Goal: Task Accomplishment & Management: Manage account settings

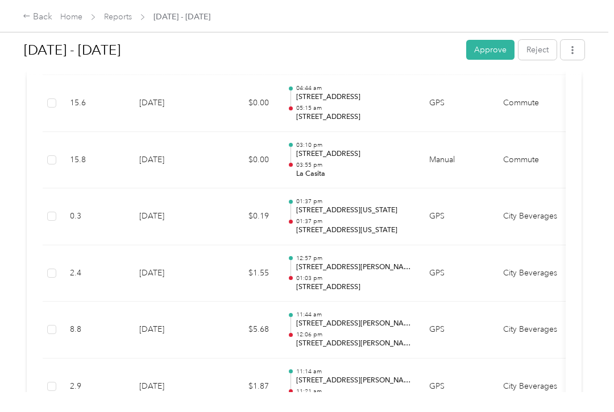
scroll to position [1167, 0]
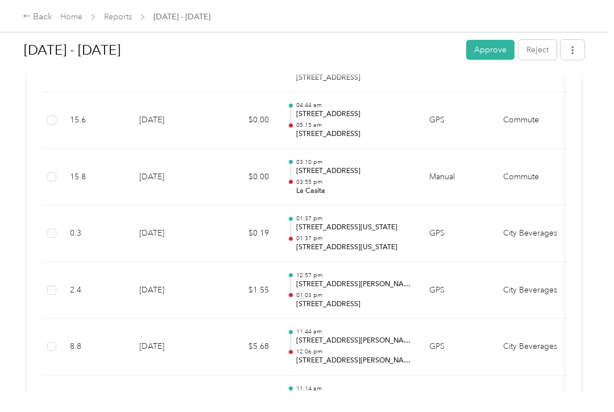
click at [497, 48] on button "Approve" at bounding box center [490, 50] width 48 height 20
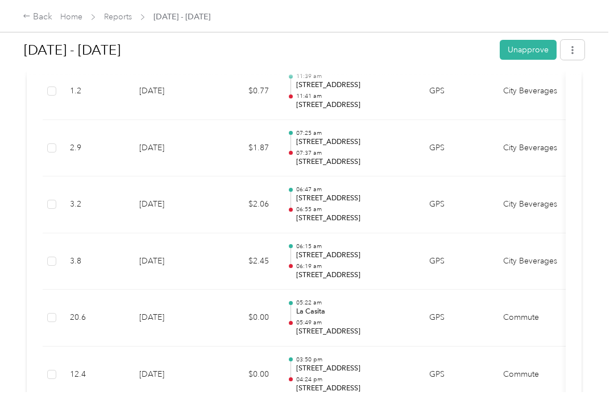
scroll to position [591, 0]
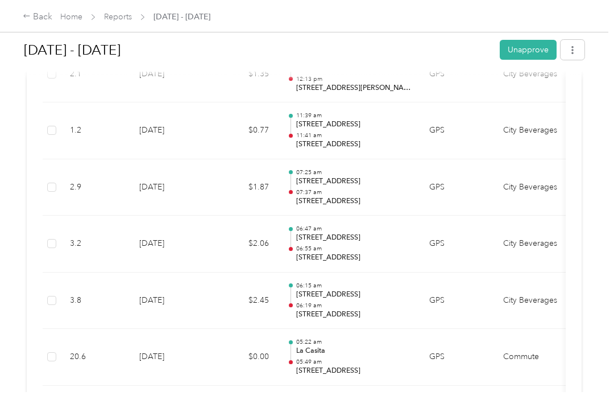
click at [119, 20] on link "Reports" at bounding box center [118, 17] width 28 height 10
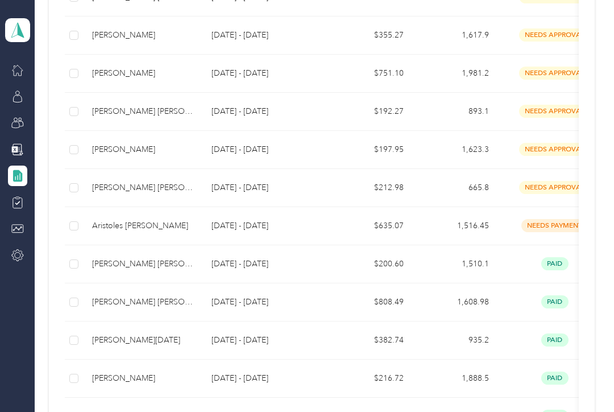
scroll to position [595, 0]
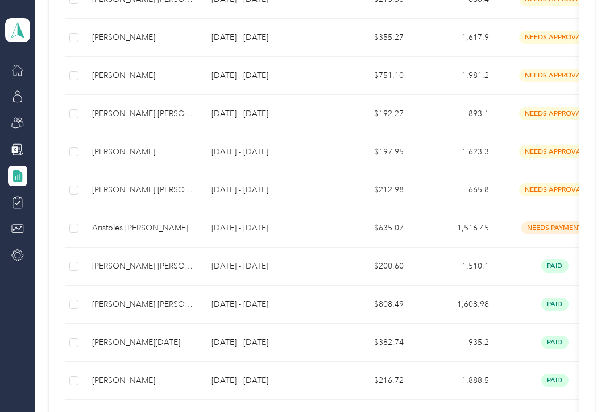
click at [202, 200] on td "[DATE] - [DATE]" at bounding box center [264, 190] width 125 height 38
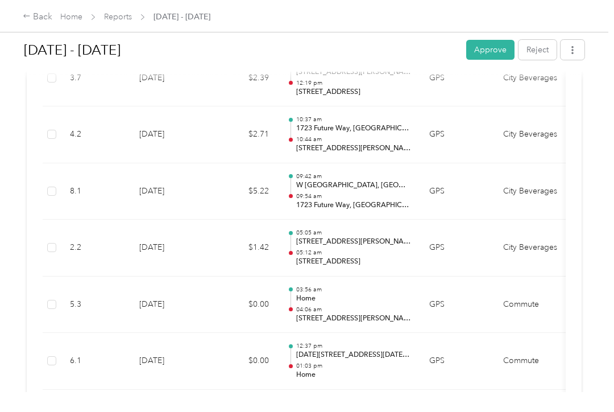
scroll to position [1044, 0]
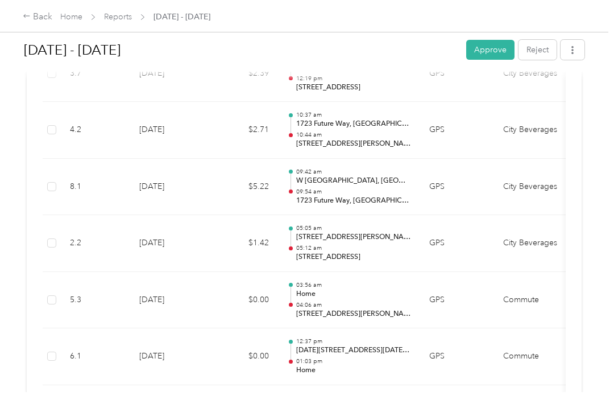
click at [557, 262] on td "City Beverages" at bounding box center [536, 243] width 85 height 57
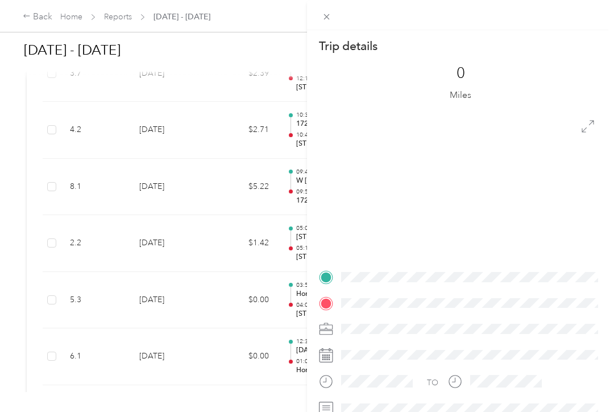
click at [508, 48] on div "Trip details" at bounding box center [460, 46] width 283 height 16
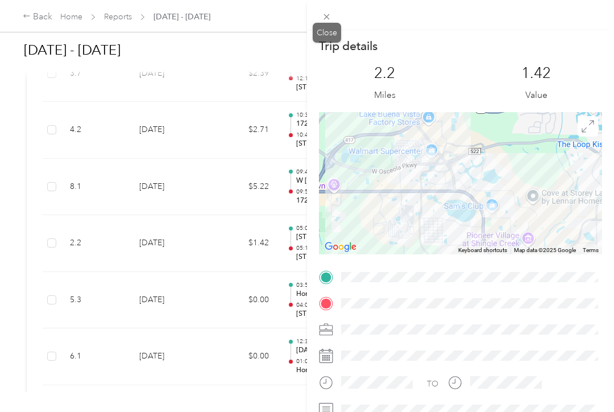
click at [331, 11] on span at bounding box center [327, 17] width 16 height 16
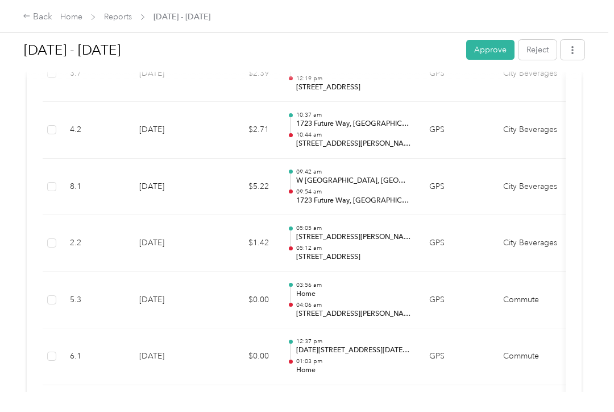
click at [502, 46] on button "Approve" at bounding box center [490, 50] width 48 height 20
click at [130, 22] on link "Reports" at bounding box center [118, 17] width 28 height 10
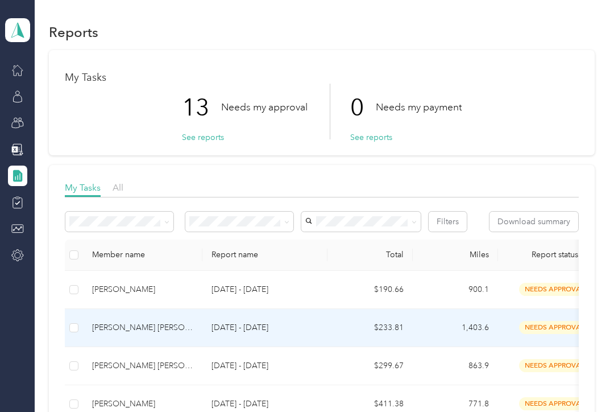
click at [282, 335] on td "[DATE] - [DATE]" at bounding box center [264, 328] width 125 height 38
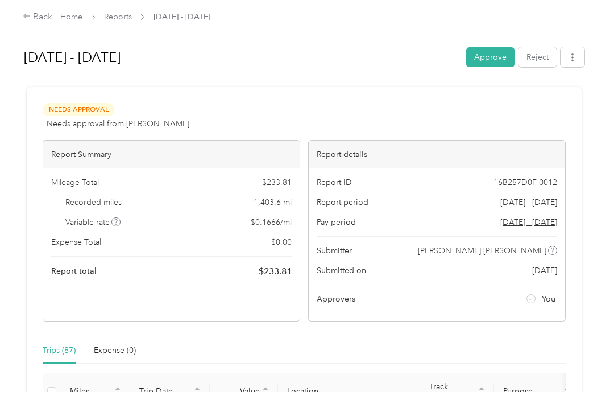
click at [502, 59] on button "Approve" at bounding box center [490, 57] width 48 height 20
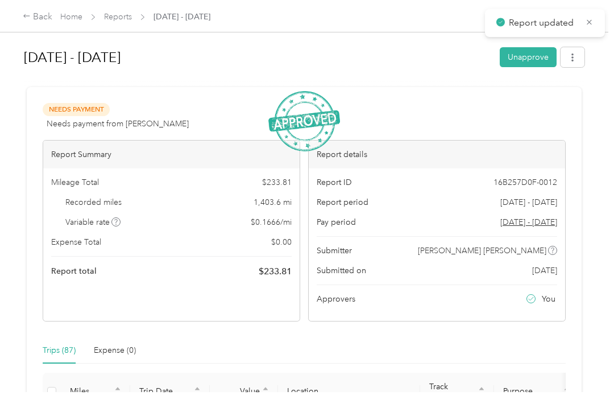
click at [125, 22] on link "Reports" at bounding box center [118, 17] width 28 height 10
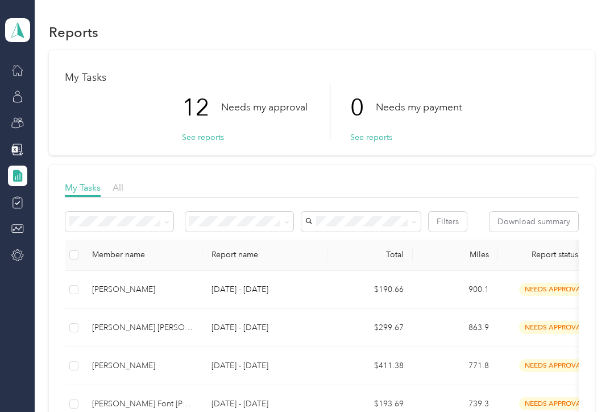
click at [273, 330] on p "[DATE] - [DATE]" at bounding box center [265, 327] width 107 height 13
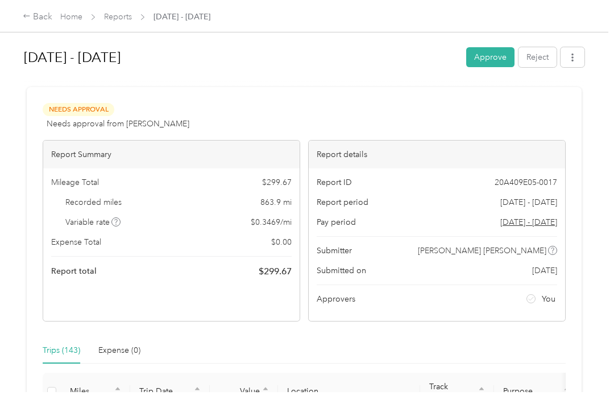
click at [493, 53] on button "Approve" at bounding box center [490, 57] width 48 height 20
click at [126, 21] on link "Reports" at bounding box center [118, 17] width 28 height 10
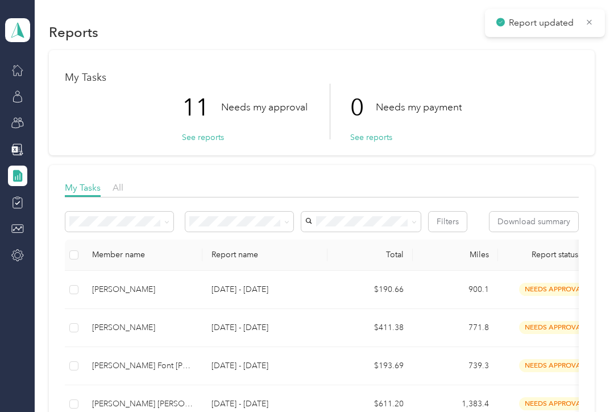
click at [151, 325] on div "[PERSON_NAME]" at bounding box center [142, 327] width 101 height 13
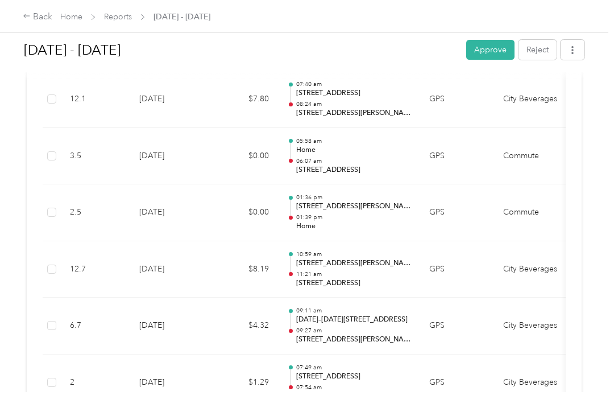
scroll to position [3555, 0]
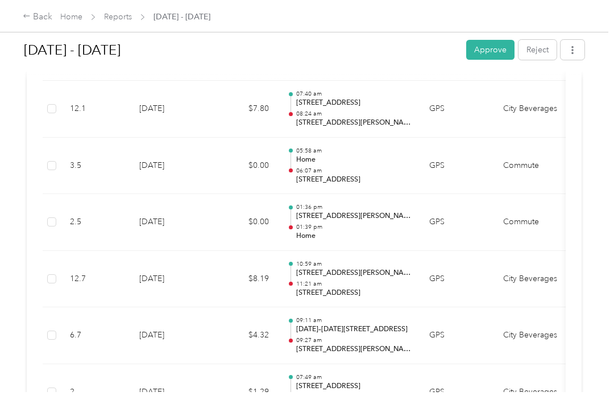
click at [502, 40] on button "Approve" at bounding box center [490, 50] width 48 height 20
click at [126, 16] on link "Reports" at bounding box center [118, 17] width 28 height 10
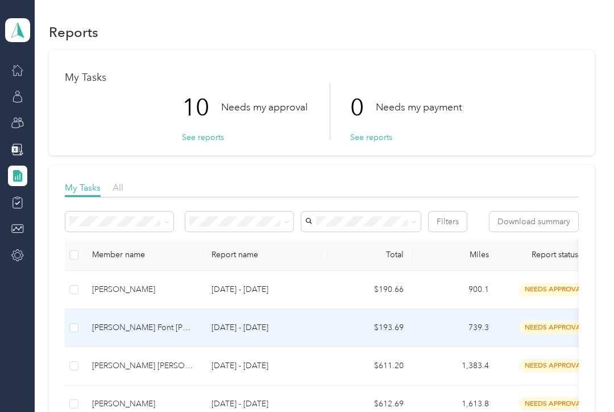
click at [212, 321] on p "[DATE] - [DATE]" at bounding box center [265, 327] width 107 height 13
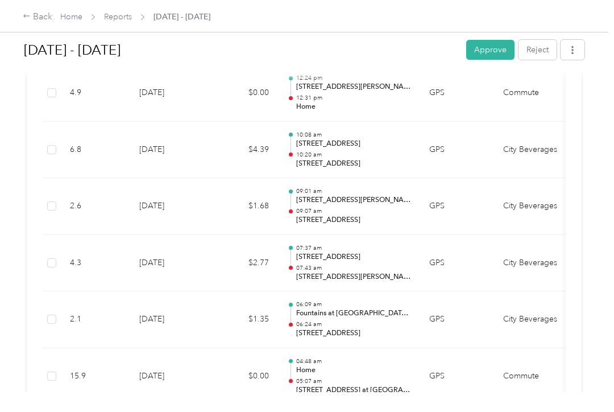
scroll to position [535, 0]
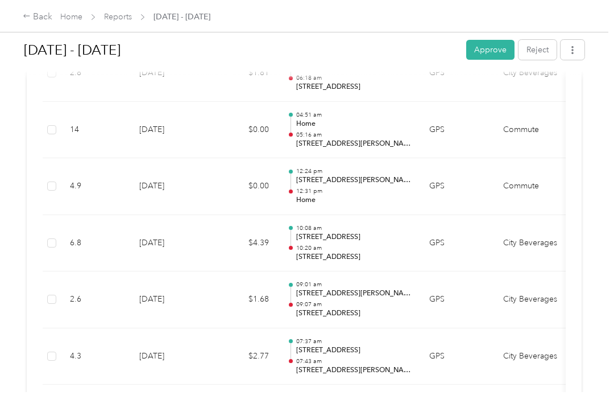
click at [494, 40] on button "Approve" at bounding box center [490, 50] width 48 height 20
click at [123, 19] on link "Reports" at bounding box center [118, 17] width 28 height 10
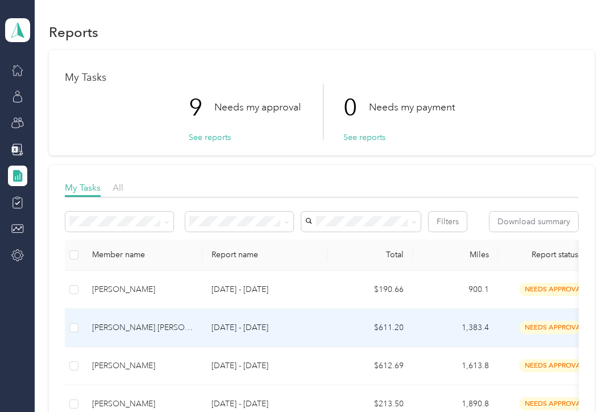
click at [170, 321] on div "[PERSON_NAME] [PERSON_NAME]" at bounding box center [142, 327] width 101 height 13
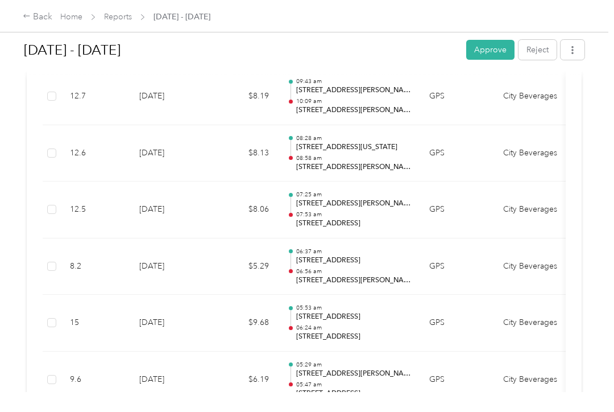
scroll to position [1531, 0]
click at [491, 40] on button "Approve" at bounding box center [490, 50] width 48 height 20
click at [130, 14] on link "Reports" at bounding box center [118, 17] width 28 height 10
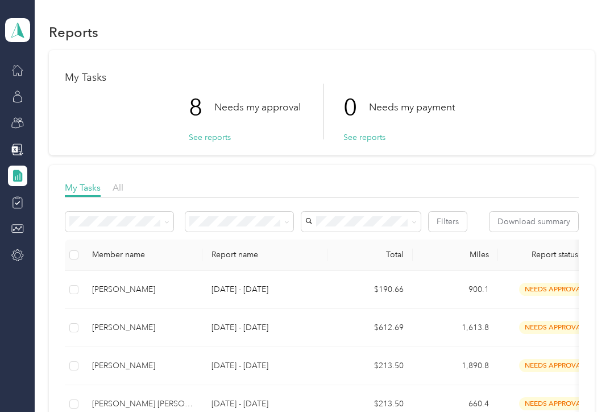
click at [247, 321] on p "[DATE] - [DATE]" at bounding box center [265, 327] width 107 height 13
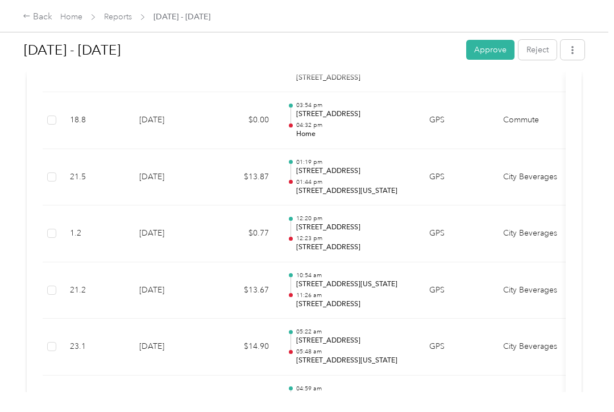
scroll to position [1960, 0]
click at [491, 40] on button "Approve" at bounding box center [490, 50] width 48 height 20
click at [118, 18] on link "Reports" at bounding box center [118, 17] width 28 height 10
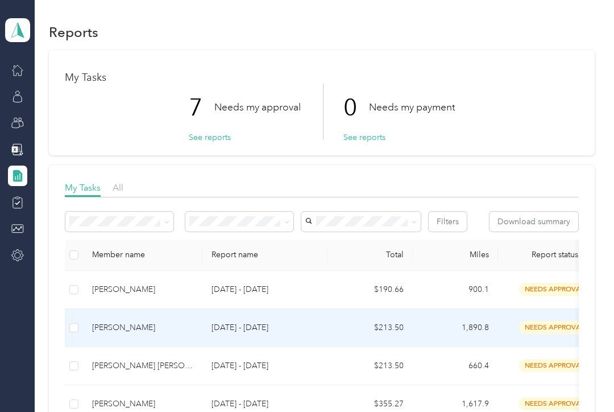
click at [190, 321] on div "[PERSON_NAME]" at bounding box center [142, 327] width 101 height 13
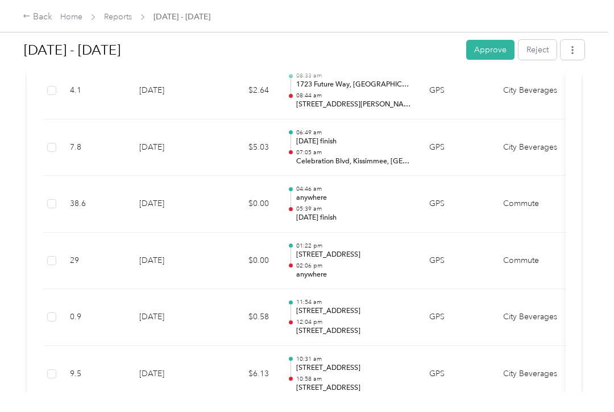
scroll to position [1198, 0]
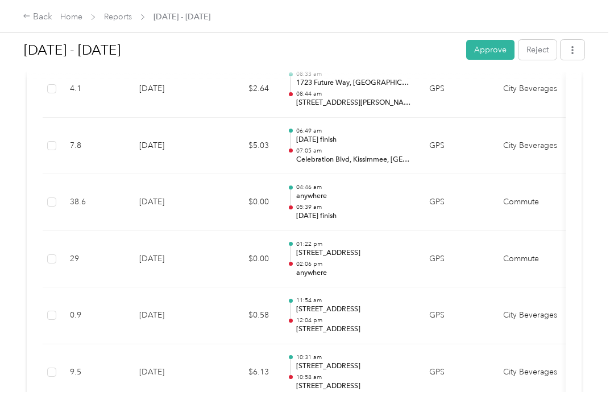
click at [499, 40] on button "Approve" at bounding box center [490, 50] width 48 height 20
click at [114, 22] on link "Reports" at bounding box center [118, 17] width 28 height 10
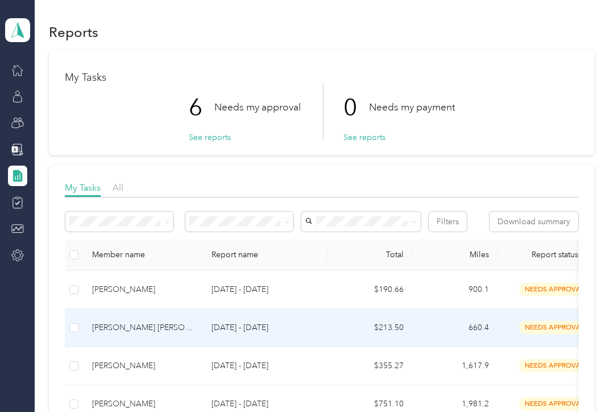
click at [225, 321] on p "[DATE] - [DATE]" at bounding box center [265, 327] width 107 height 13
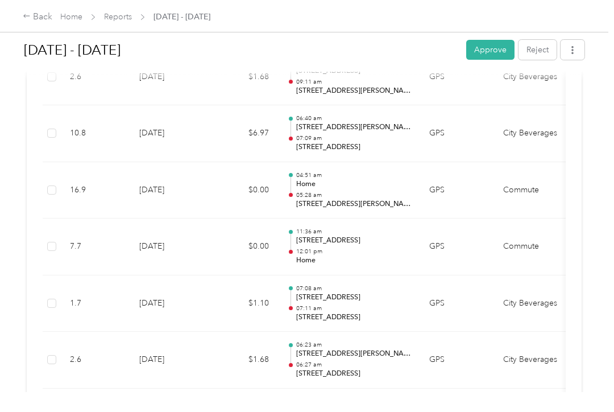
scroll to position [971, 0]
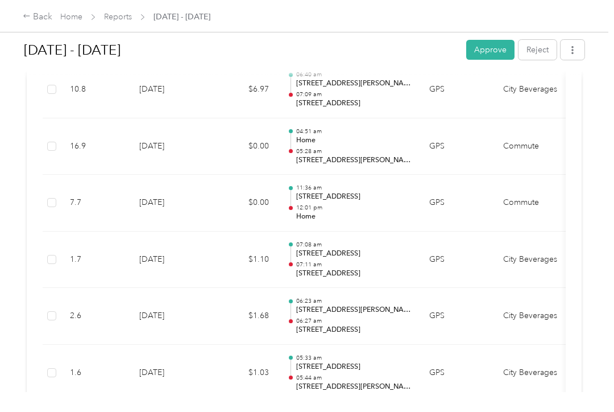
click at [496, 40] on button "Approve" at bounding box center [490, 50] width 48 height 20
click at [127, 16] on link "Reports" at bounding box center [118, 17] width 28 height 10
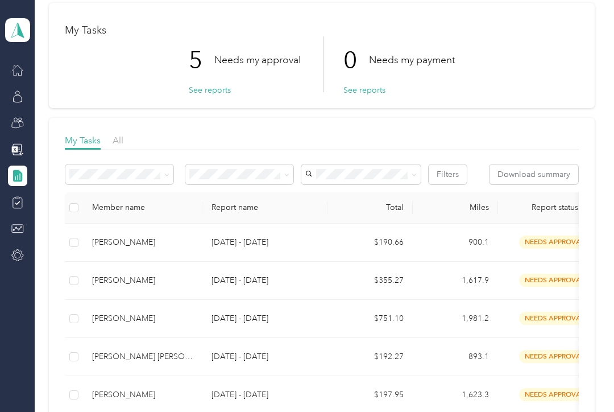
scroll to position [49, 0]
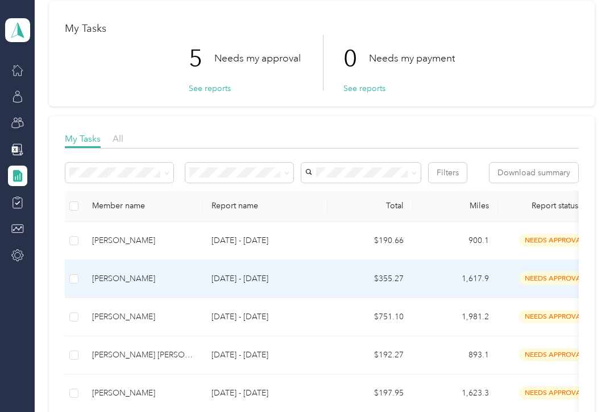
click at [312, 272] on p "[DATE] - [DATE]" at bounding box center [265, 278] width 107 height 13
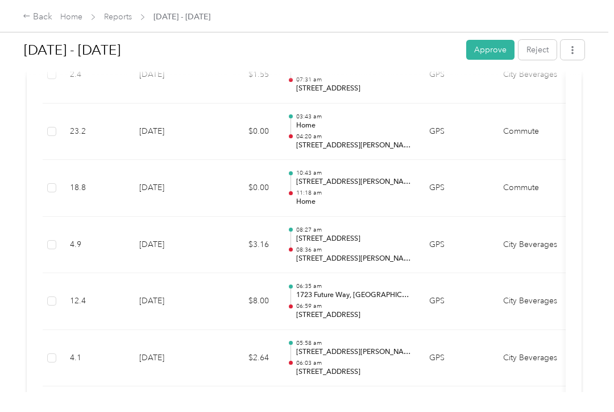
scroll to position [1784, 0]
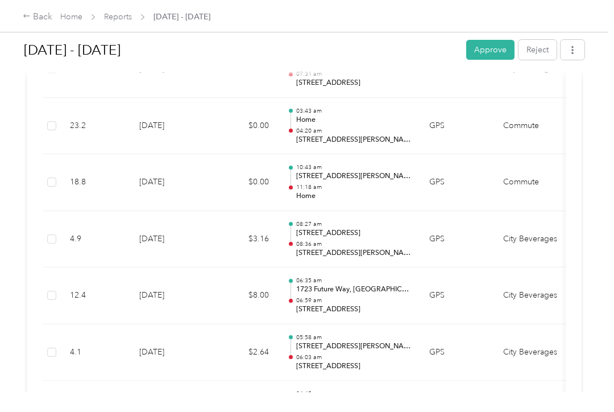
click at [500, 40] on button "Approve" at bounding box center [490, 50] width 48 height 20
click at [116, 18] on link "Reports" at bounding box center [118, 17] width 28 height 10
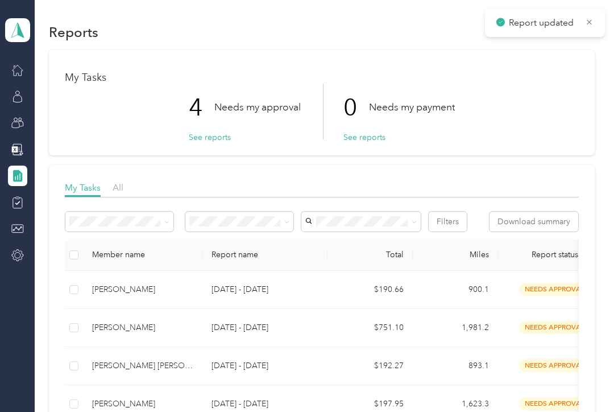
click at [195, 315] on td "[PERSON_NAME]" at bounding box center [142, 328] width 119 height 38
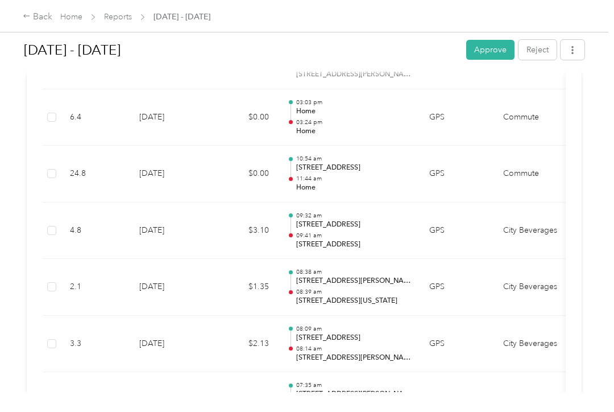
scroll to position [1454, 0]
click at [497, 40] on button "Approve" at bounding box center [490, 50] width 48 height 20
click at [123, 12] on link "Reports" at bounding box center [118, 17] width 28 height 10
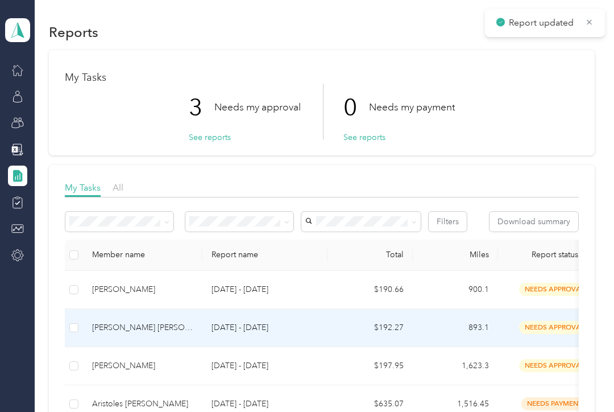
click at [195, 313] on td "[PERSON_NAME] [PERSON_NAME]" at bounding box center [142, 328] width 119 height 38
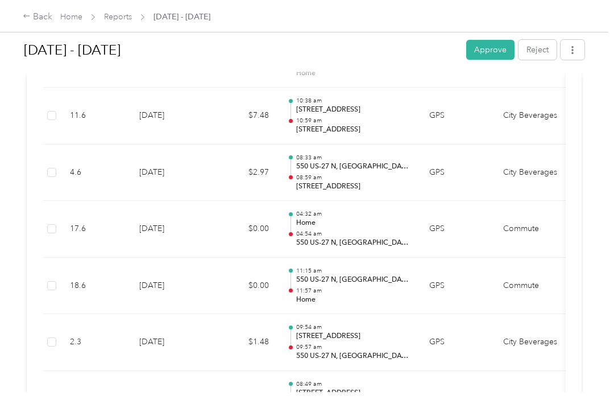
scroll to position [378, 0]
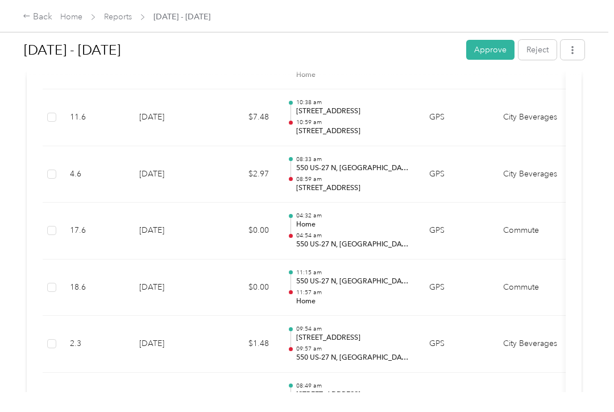
click at [501, 40] on button "Approve" at bounding box center [490, 50] width 48 height 20
click at [123, 19] on link "Reports" at bounding box center [118, 17] width 28 height 10
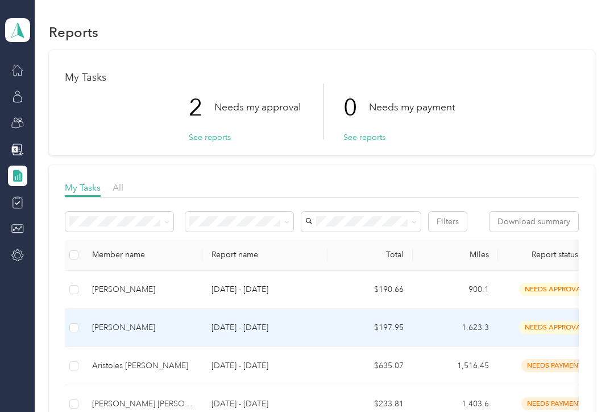
click at [174, 321] on div "[PERSON_NAME]" at bounding box center [142, 327] width 101 height 13
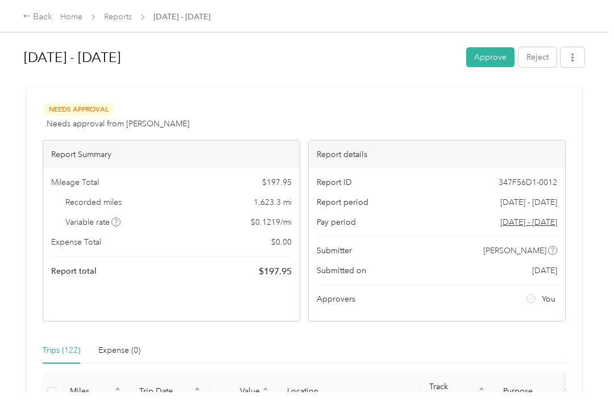
click at [495, 47] on button "Approve" at bounding box center [490, 57] width 48 height 20
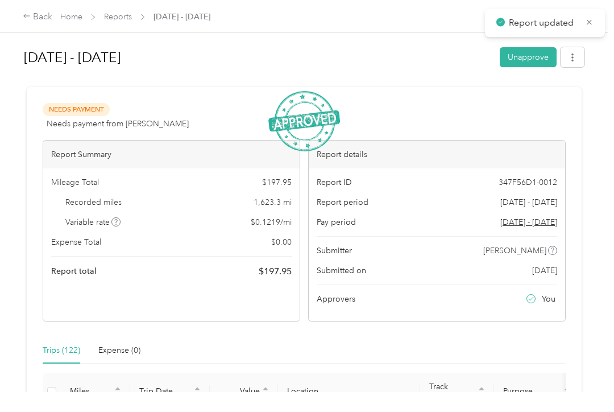
click at [117, 16] on link "Reports" at bounding box center [118, 17] width 28 height 10
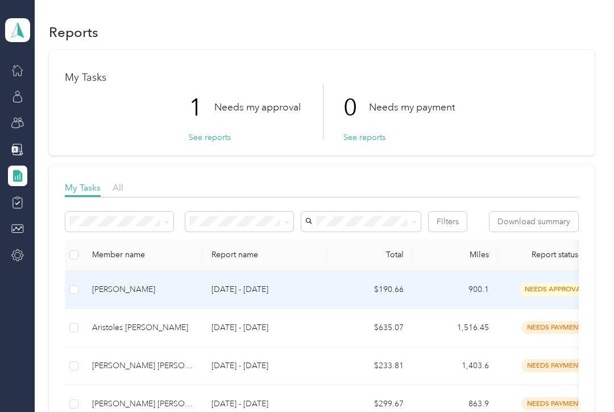
click at [196, 280] on td "[PERSON_NAME]" at bounding box center [142, 290] width 119 height 38
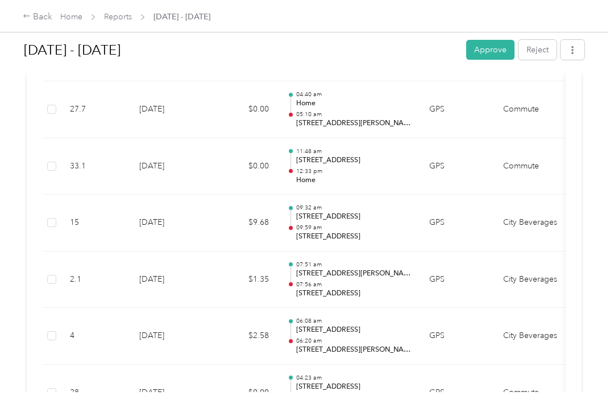
click at [571, 251] on td "City Beverages" at bounding box center [536, 279] width 85 height 57
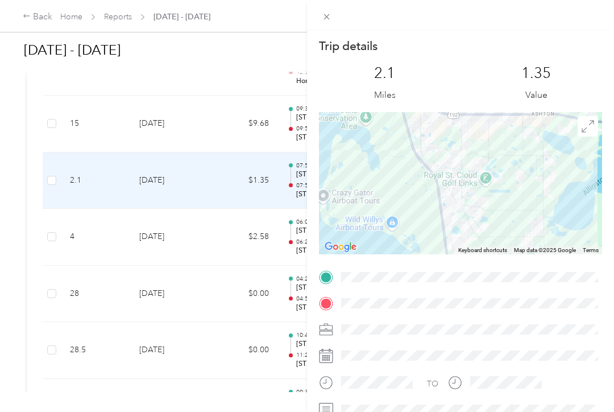
scroll to position [712, 0]
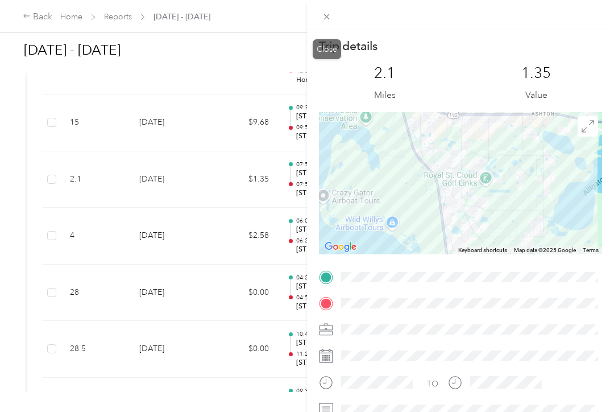
click at [330, 20] on icon at bounding box center [327, 17] width 10 height 10
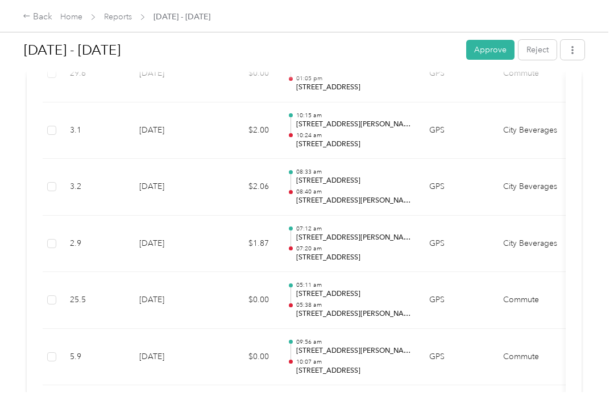
scroll to position [1323, 0]
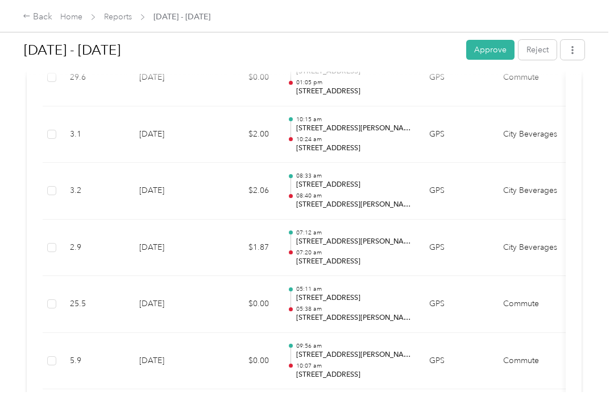
click at [504, 40] on button "Approve" at bounding box center [490, 50] width 48 height 20
click at [127, 17] on link "Reports" at bounding box center [118, 17] width 28 height 10
